Goal: Complete application form

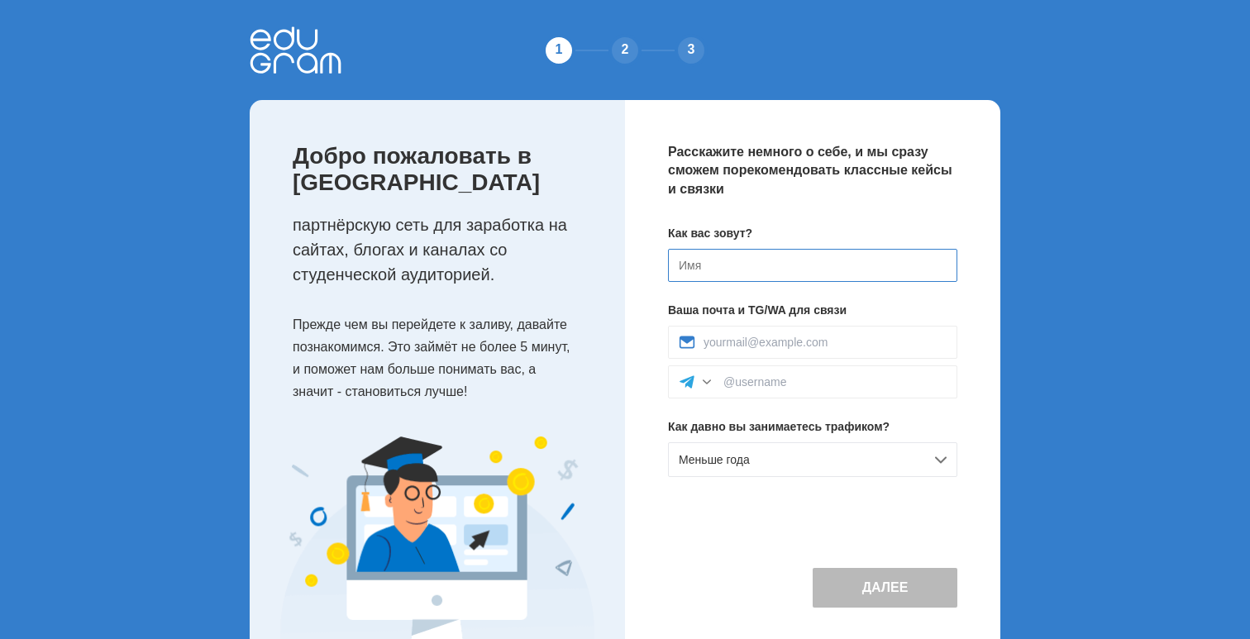
click at [737, 266] on input at bounding box center [812, 265] width 289 height 33
type input "f"
type input "артем"
click at [738, 320] on div "Как вас зовут? артем Ваша почта и TG/WA для связи Как давно вы занимаетесь траф…" at bounding box center [812, 357] width 289 height 265
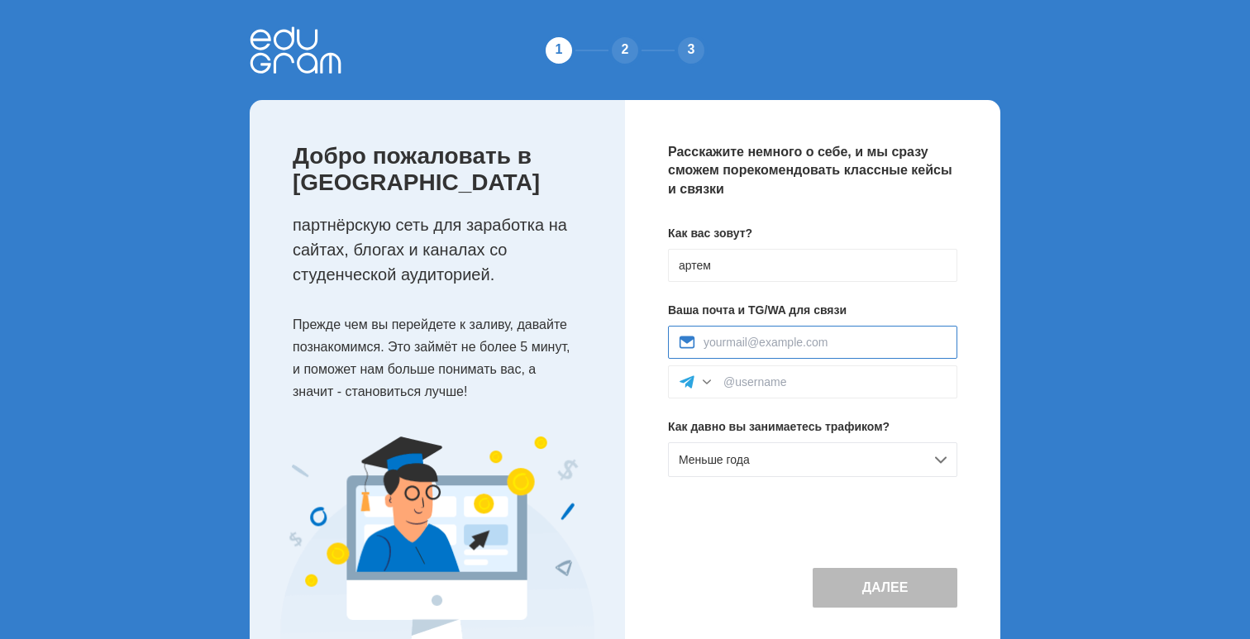
click at [737, 340] on input at bounding box center [825, 342] width 243 height 13
type input "ф"
type input "[EMAIL_ADDRESS][DOMAIN_NAME]"
click at [634, 374] on div "Расскажите немного о себе, и мы сразу сможем порекомендовать классные кейсы и с…" at bounding box center [812, 375] width 375 height 551
click at [744, 375] on input at bounding box center [834, 381] width 223 height 13
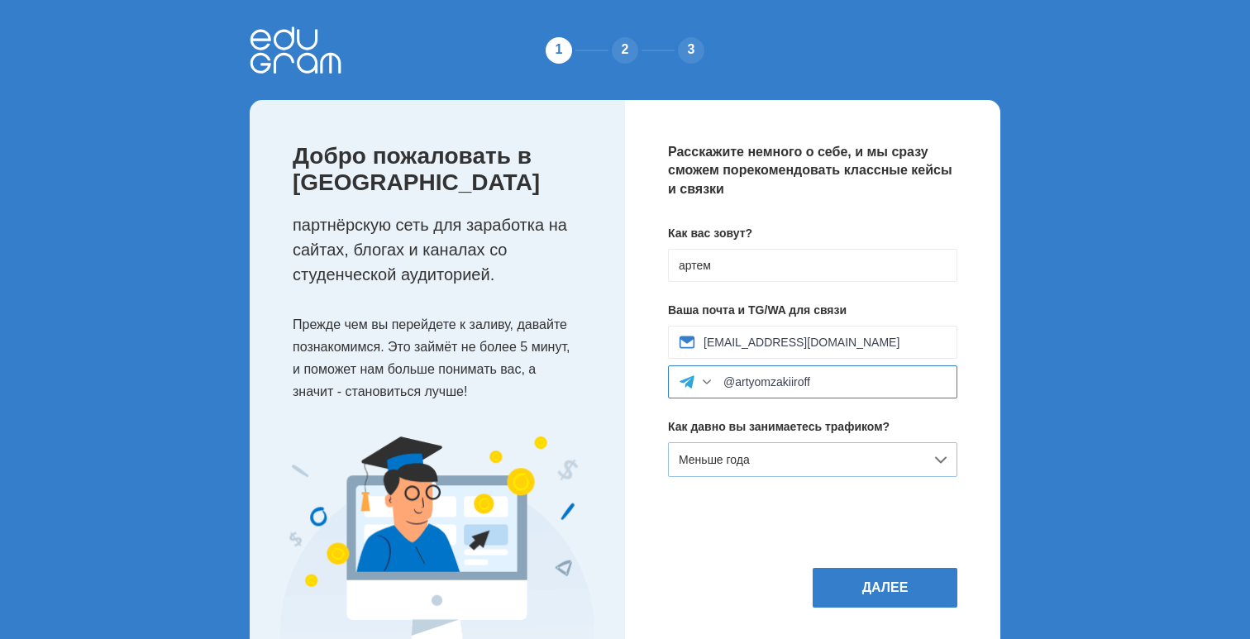
type input "@artyomzakiiroff"
click at [761, 456] on div "Меньше года" at bounding box center [812, 459] width 289 height 35
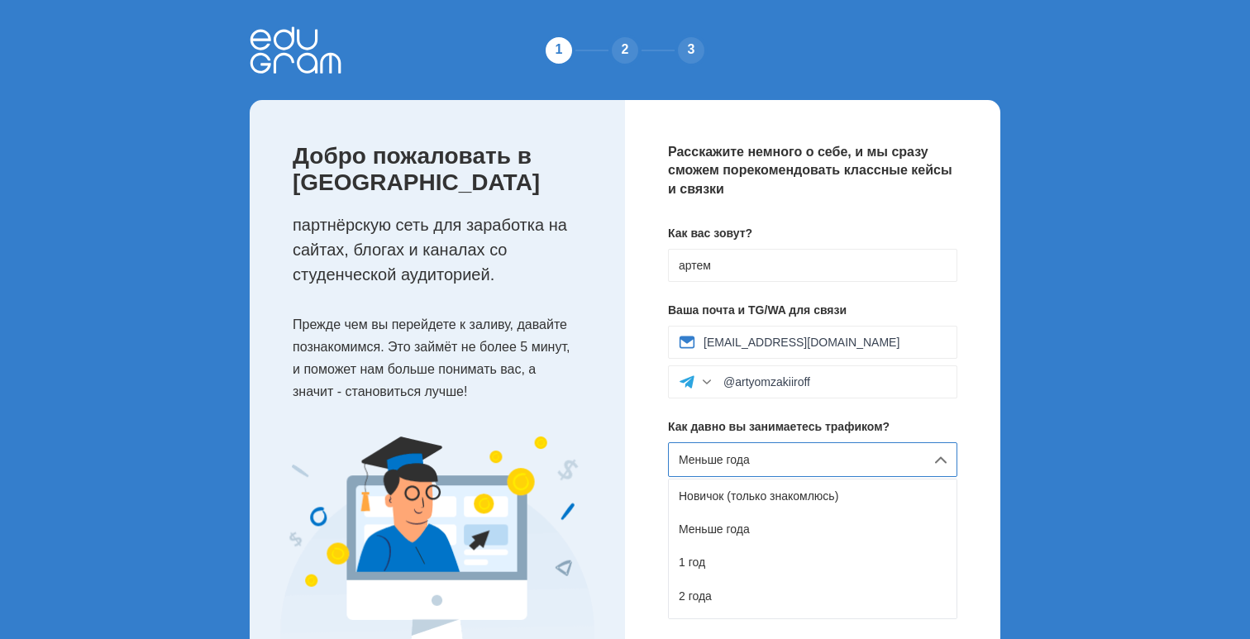
click at [842, 416] on div "Как вас зовут? артем Ваша почта и TG/WA для связи [EMAIL_ADDRESS][DOMAIN_NAME] …" at bounding box center [812, 357] width 289 height 265
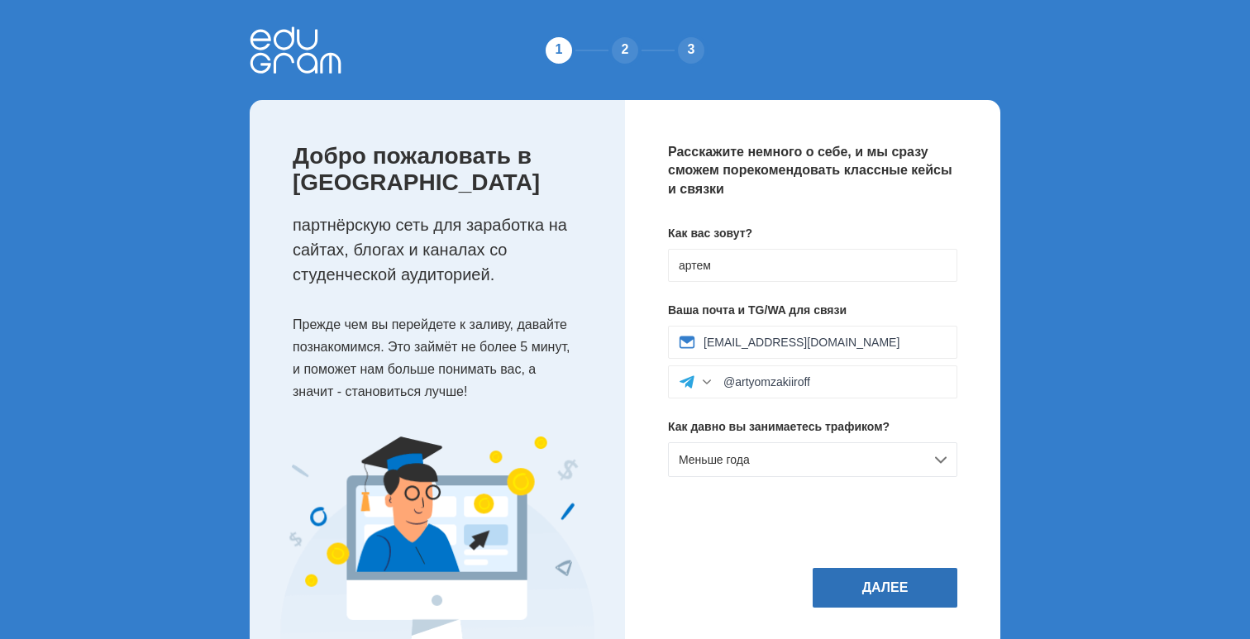
click at [843, 600] on button "Далее" at bounding box center [885, 588] width 145 height 40
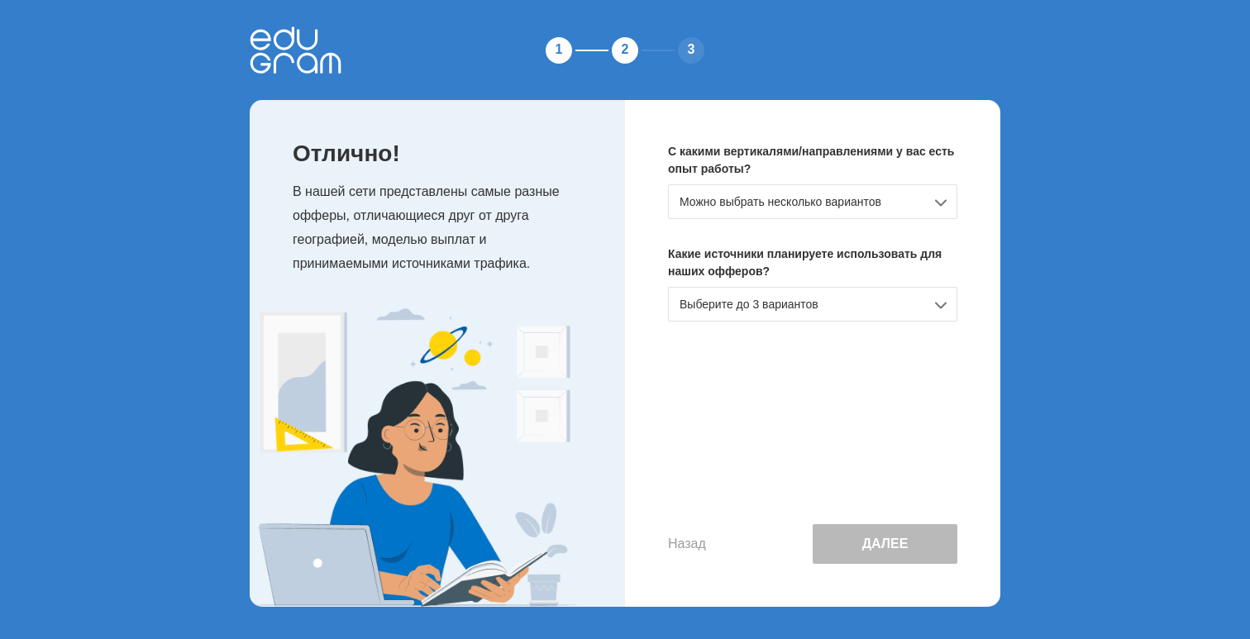
click at [798, 195] on div "Можно выбрать несколько вариантов" at bounding box center [812, 201] width 289 height 35
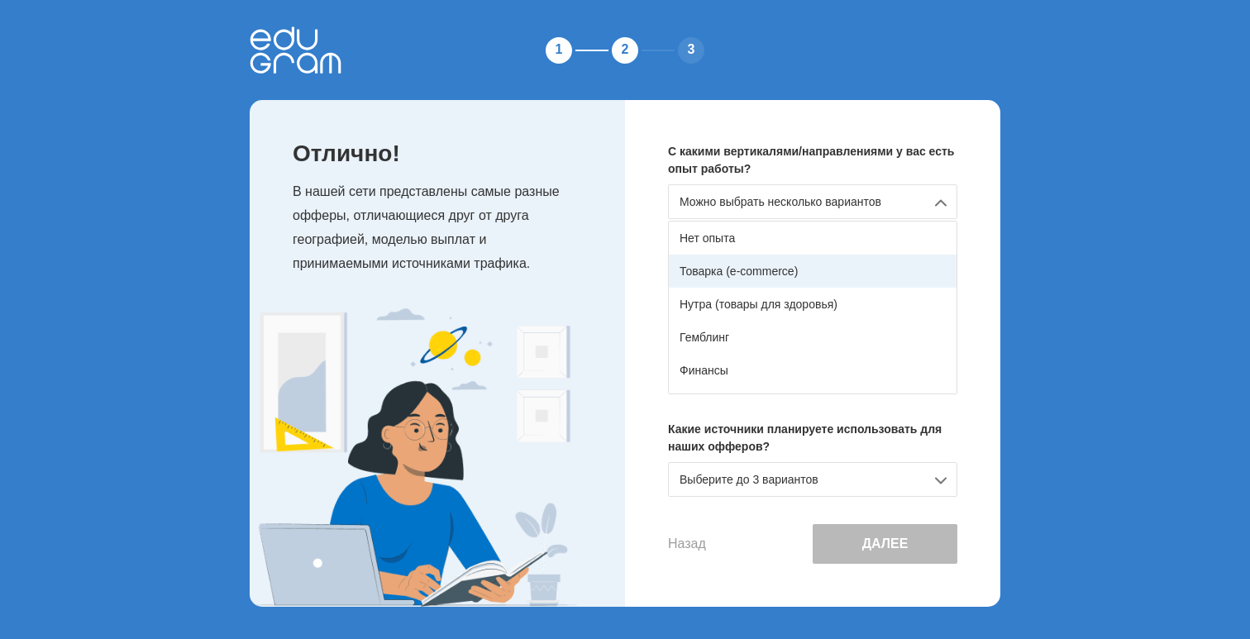
click at [785, 256] on div "Товарка (e-commerce)" at bounding box center [813, 271] width 288 height 33
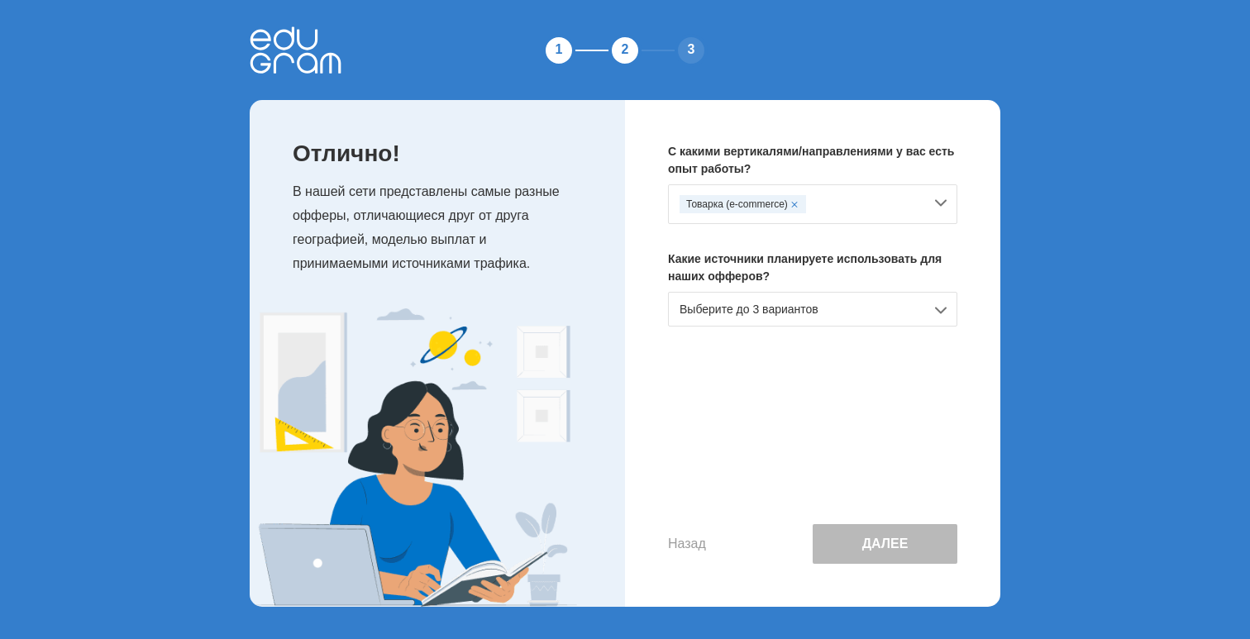
click at [790, 212] on div "Товарка (e-commerce)" at bounding box center [743, 204] width 126 height 18
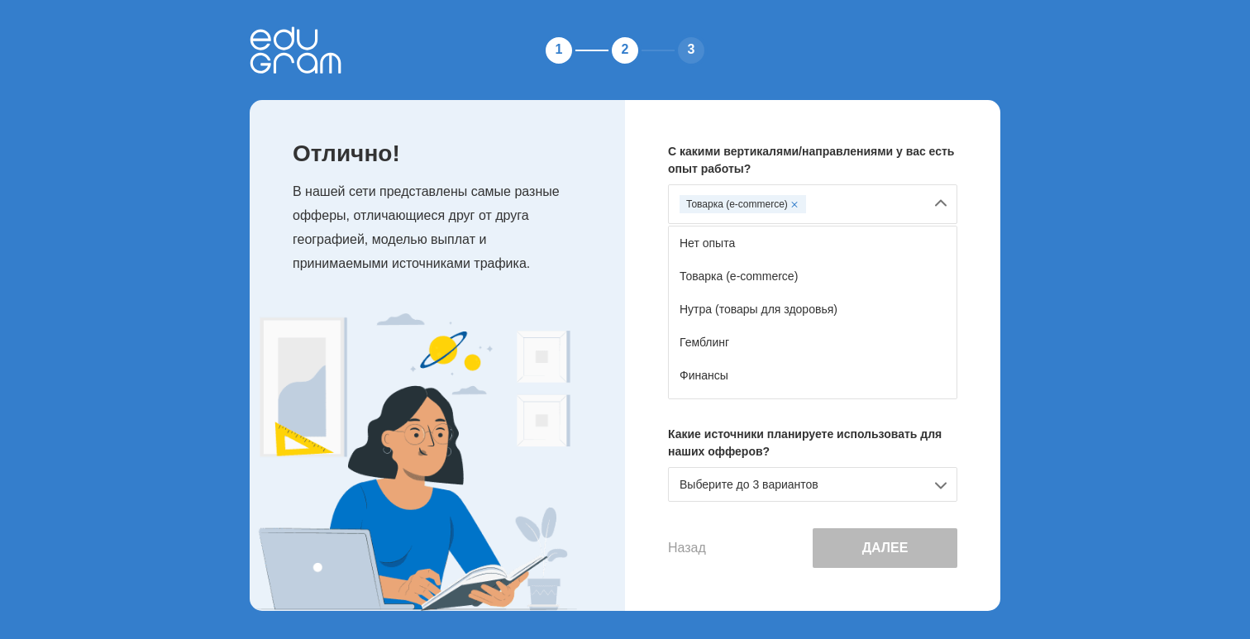
click at [793, 205] on span at bounding box center [794, 204] width 7 height 7
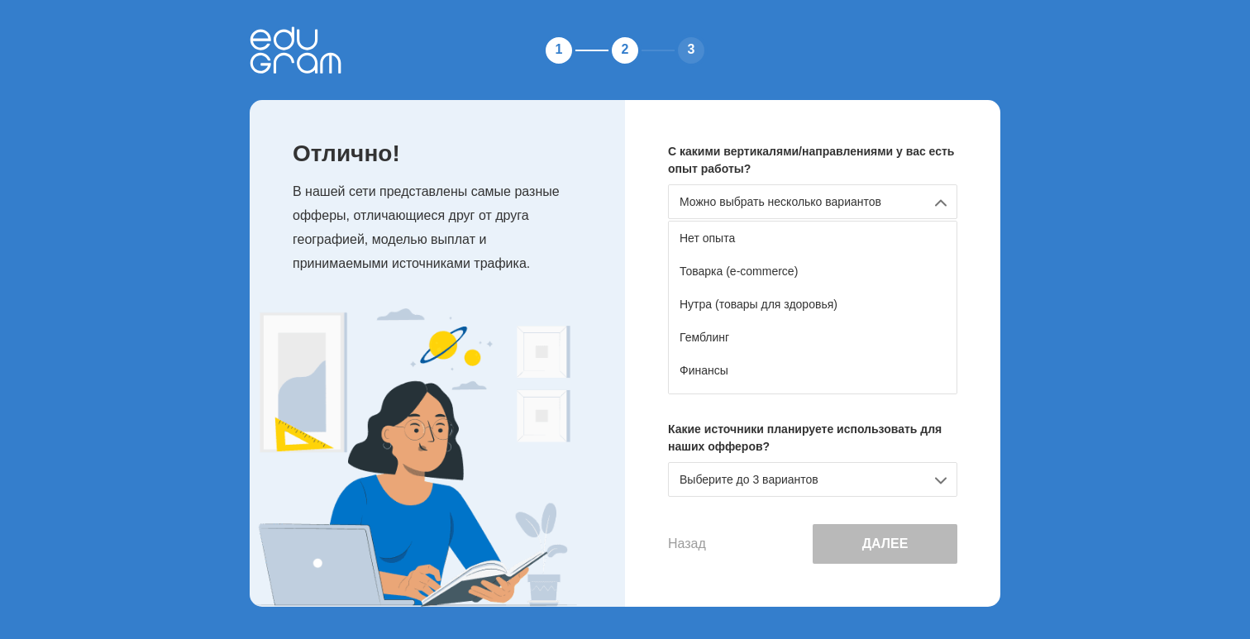
click at [791, 204] on div "Можно выбрать несколько вариантов" at bounding box center [812, 201] width 289 height 35
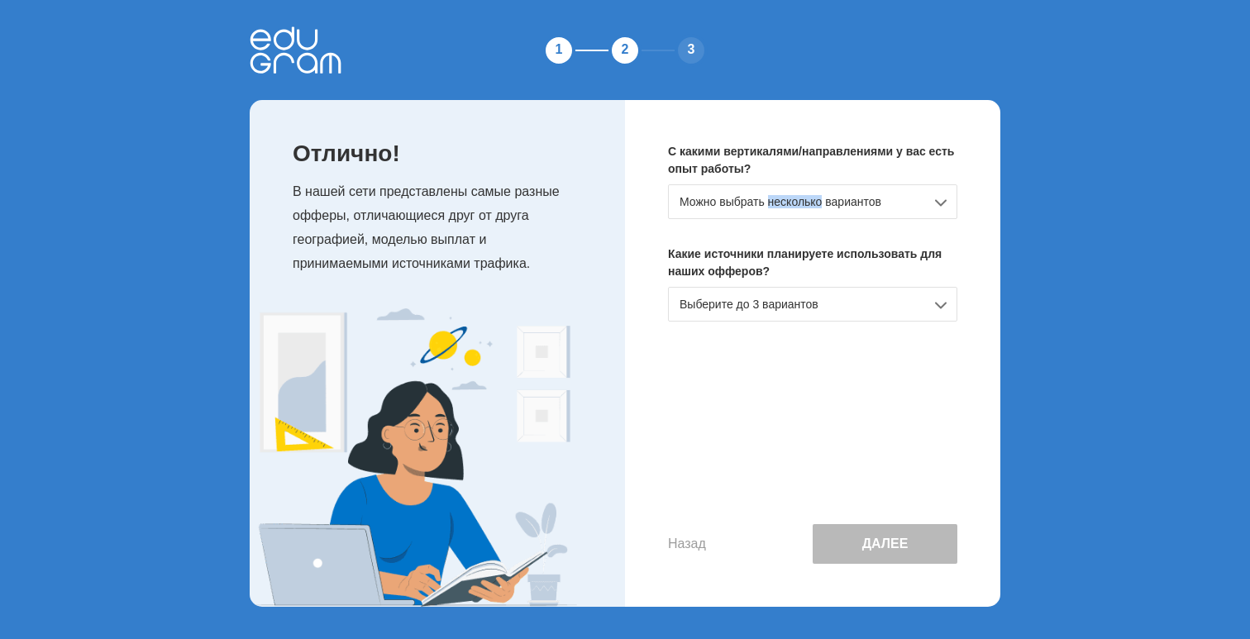
click at [790, 204] on div "Можно выбрать несколько вариантов" at bounding box center [812, 201] width 289 height 35
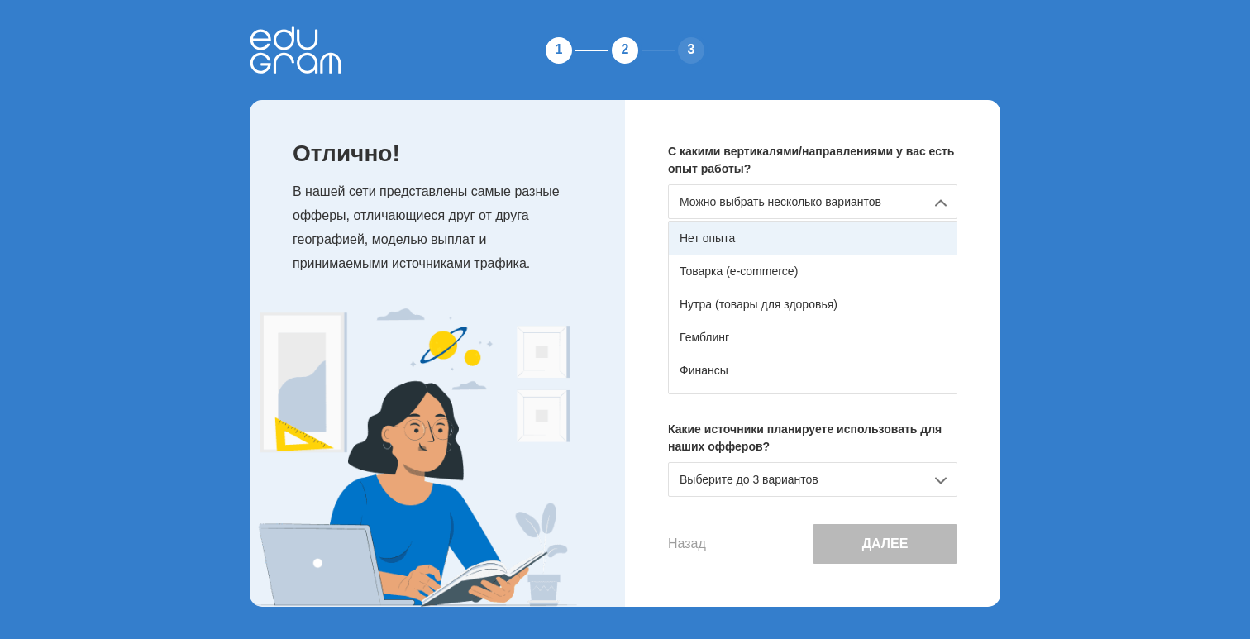
click at [775, 231] on div "Нет опыта" at bounding box center [813, 238] width 288 height 33
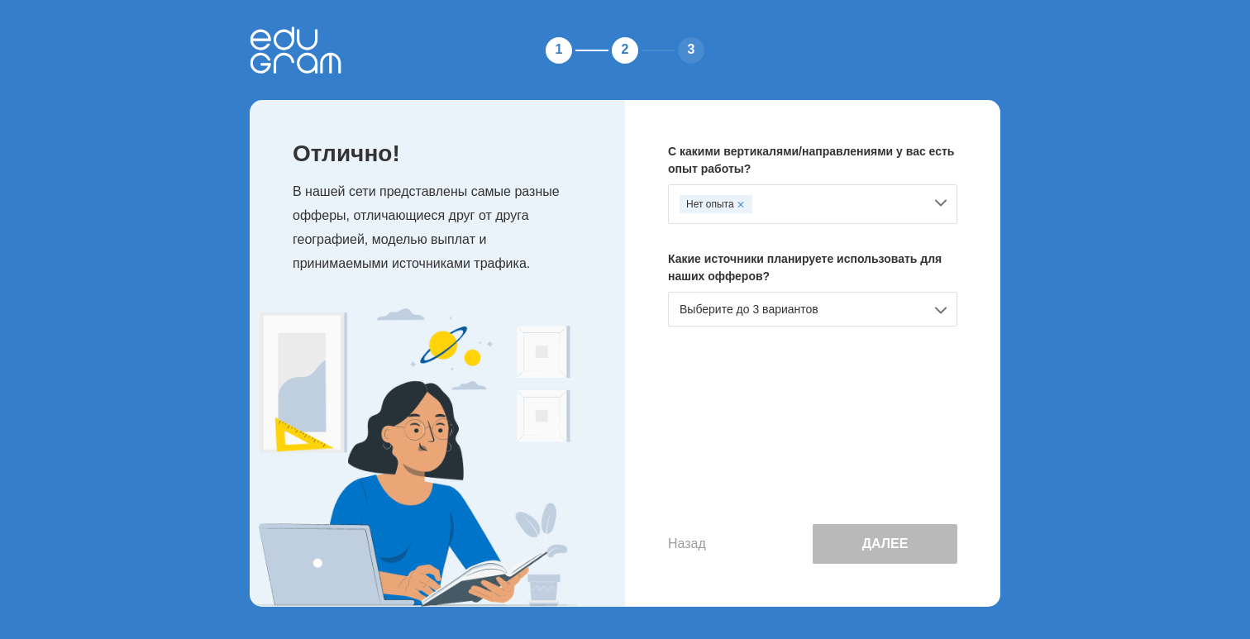
click at [761, 298] on div "Выберите до 3 вариантов" at bounding box center [812, 309] width 289 height 35
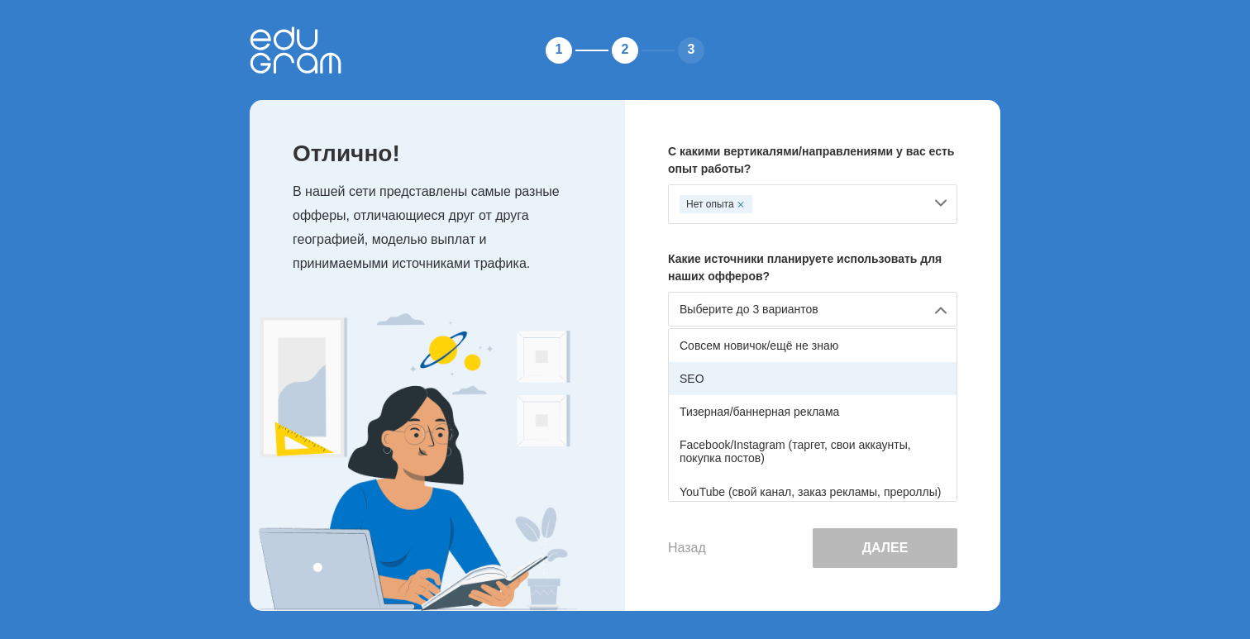
click at [751, 378] on div "SEO" at bounding box center [813, 378] width 288 height 33
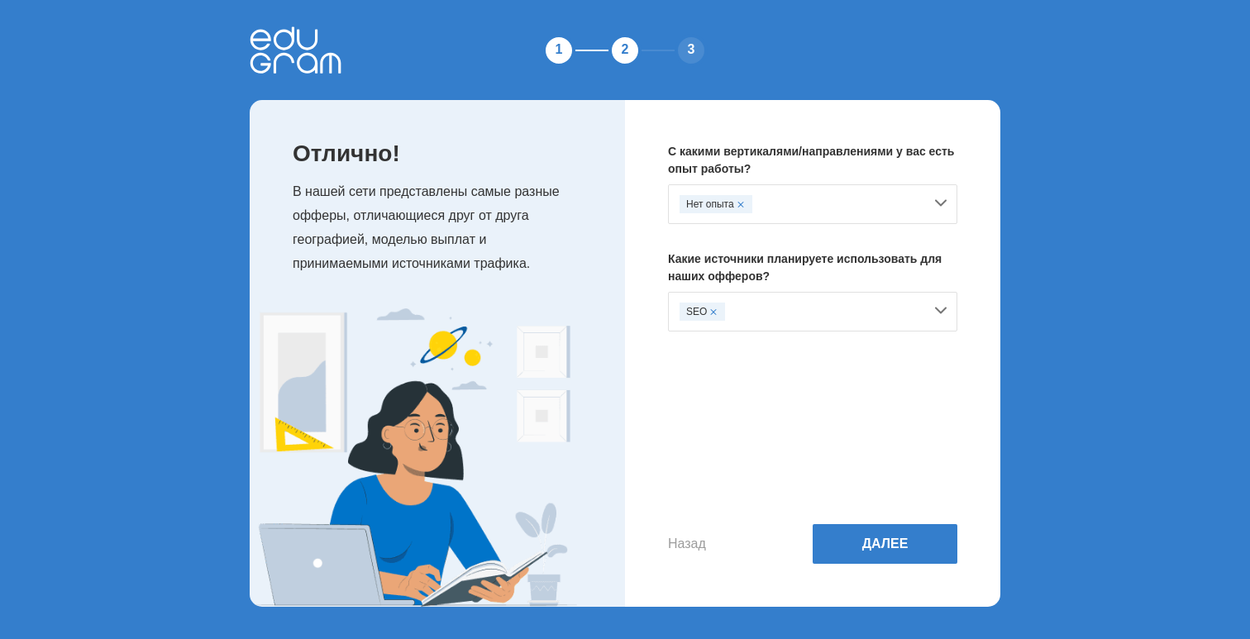
click at [844, 568] on div "С какими вертикалями/направлениями у вас есть опыт работы? Нет опыта Какие исто…" at bounding box center [812, 353] width 375 height 507
click at [844, 546] on button "Далее" at bounding box center [885, 544] width 145 height 40
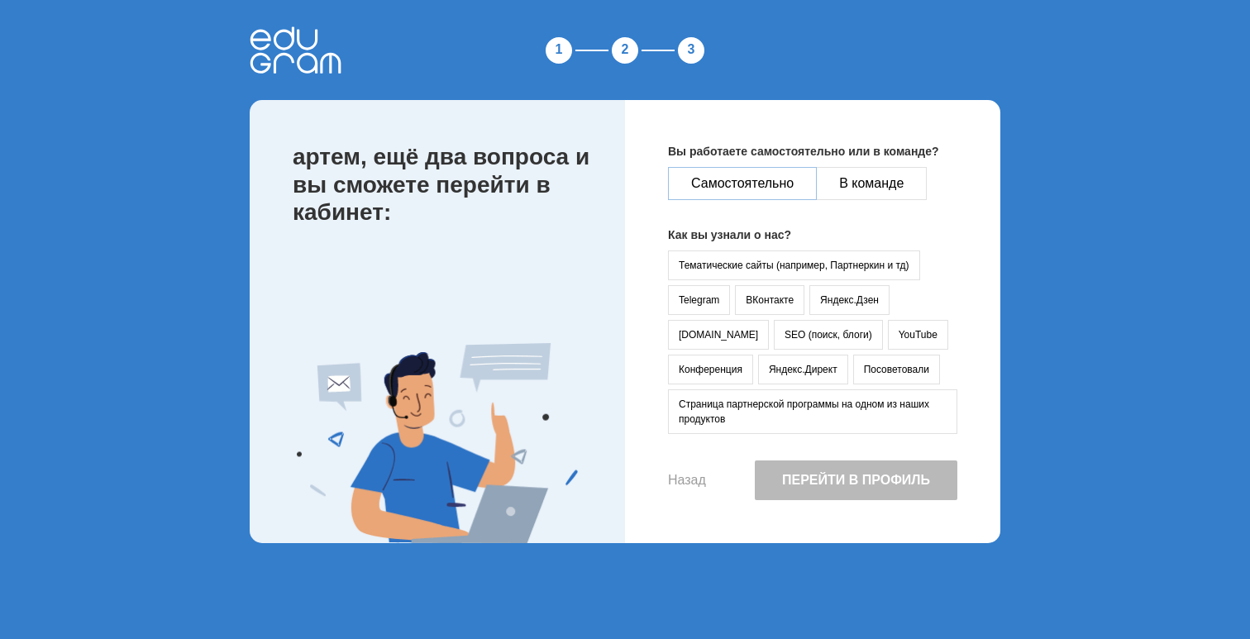
click at [769, 184] on button "Самостоятельно" at bounding box center [742, 183] width 149 height 33
click at [772, 300] on button "ВКонтакте" at bounding box center [769, 300] width 69 height 30
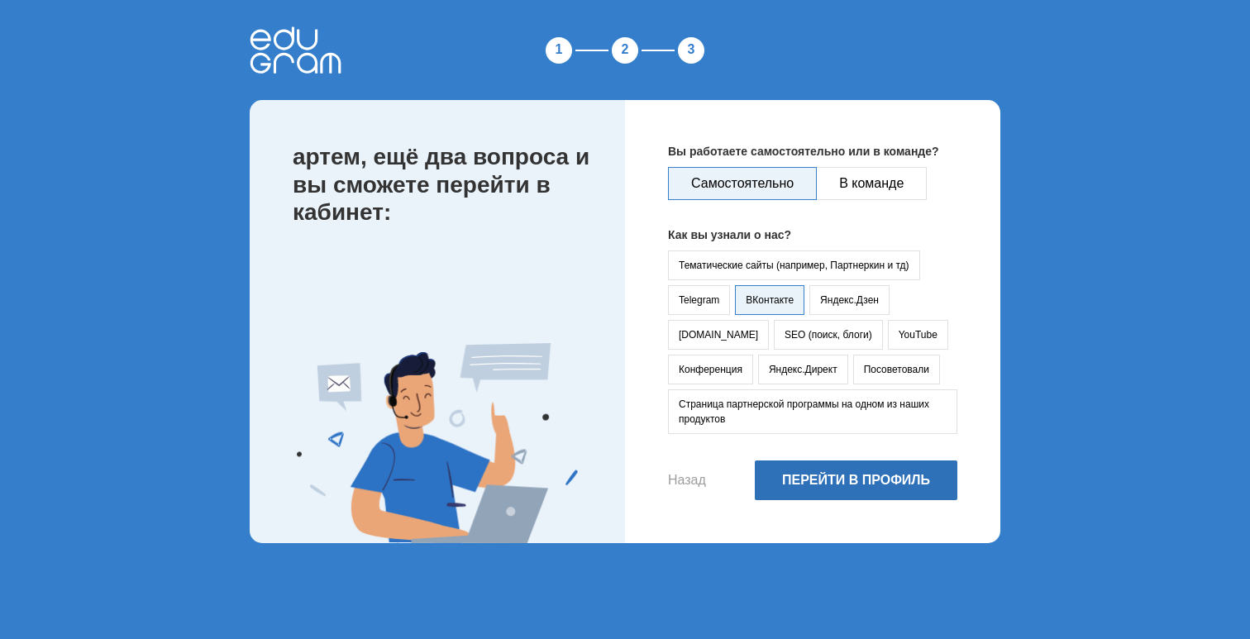
click at [782, 475] on button "Перейти в профиль" at bounding box center [856, 480] width 203 height 40
